Goal: Information Seeking & Learning: Learn about a topic

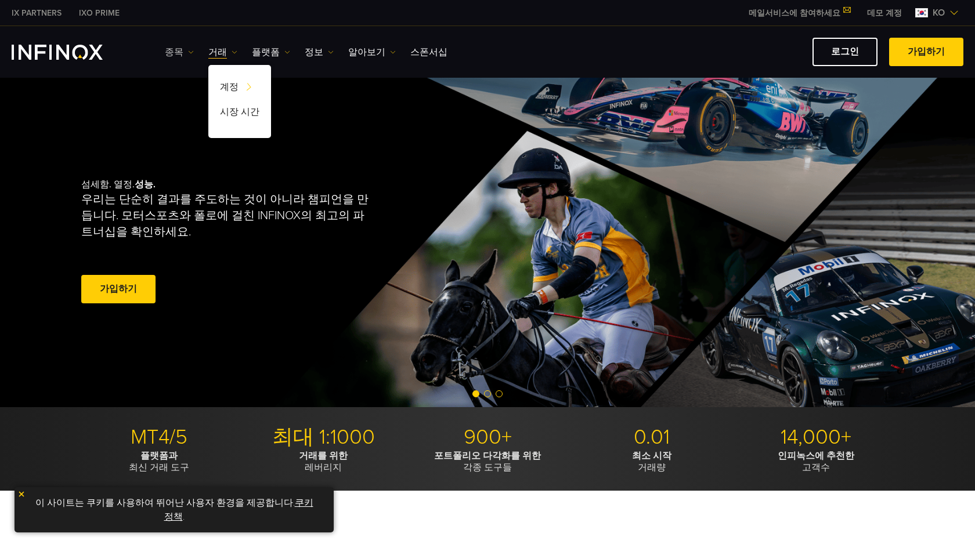
click at [180, 49] on link "종목" at bounding box center [179, 52] width 29 height 14
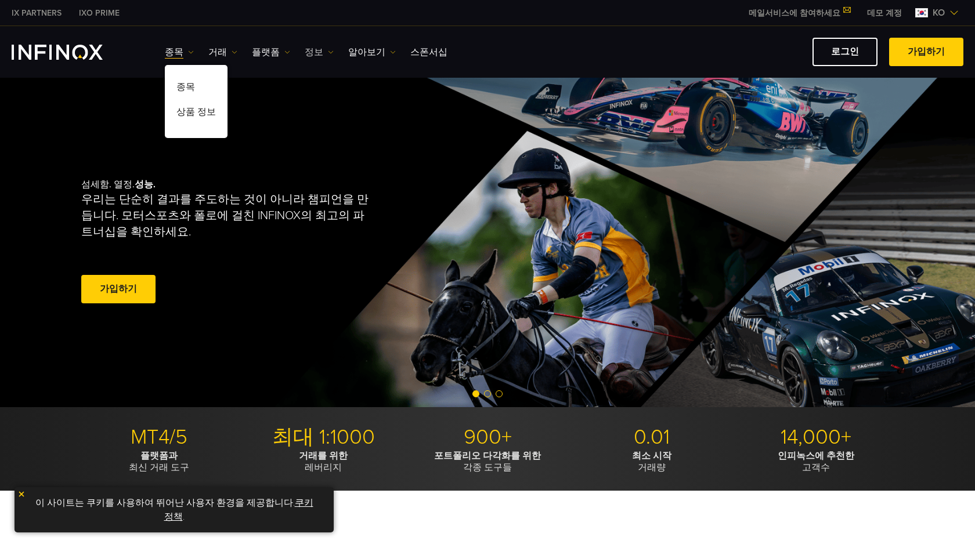
click at [305, 51] on link "정보" at bounding box center [319, 52] width 29 height 14
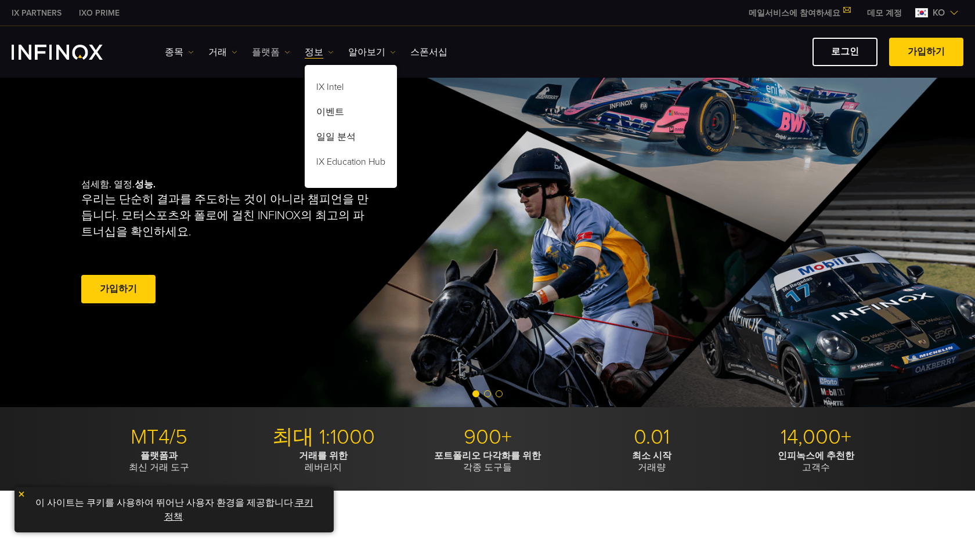
click at [263, 54] on link "플랫폼" at bounding box center [271, 52] width 38 height 14
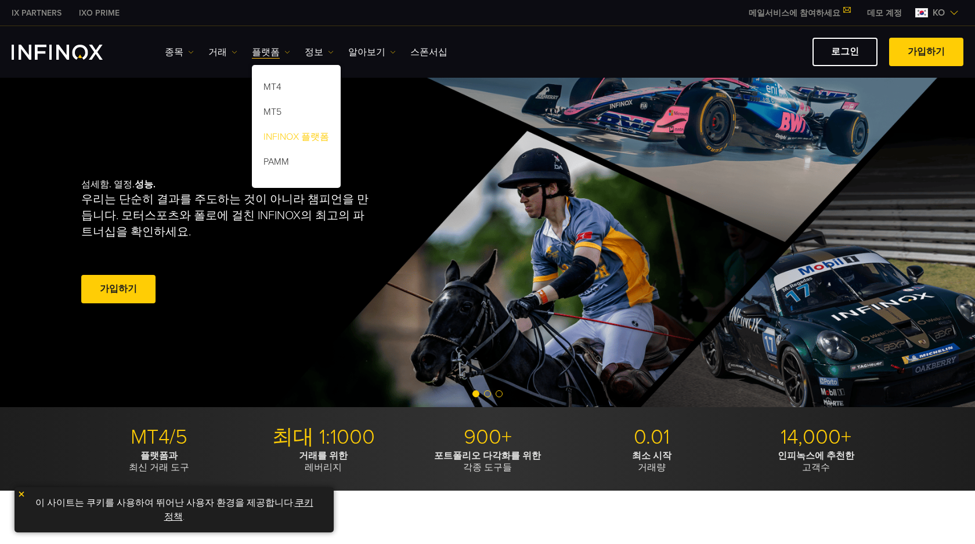
click at [297, 136] on link "INFINOX 플랫폼" at bounding box center [296, 139] width 89 height 25
